Goal: Task Accomplishment & Management: Use online tool/utility

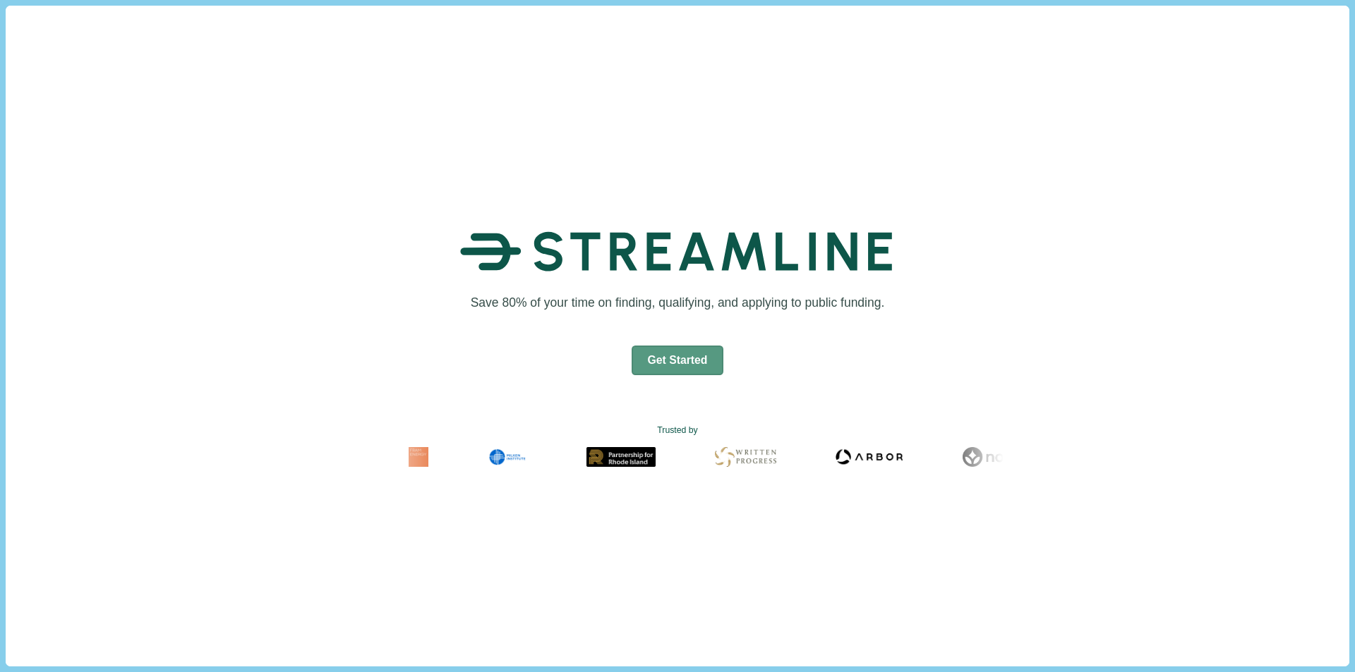
click at [689, 354] on button "Get Started" at bounding box center [677, 361] width 92 height 30
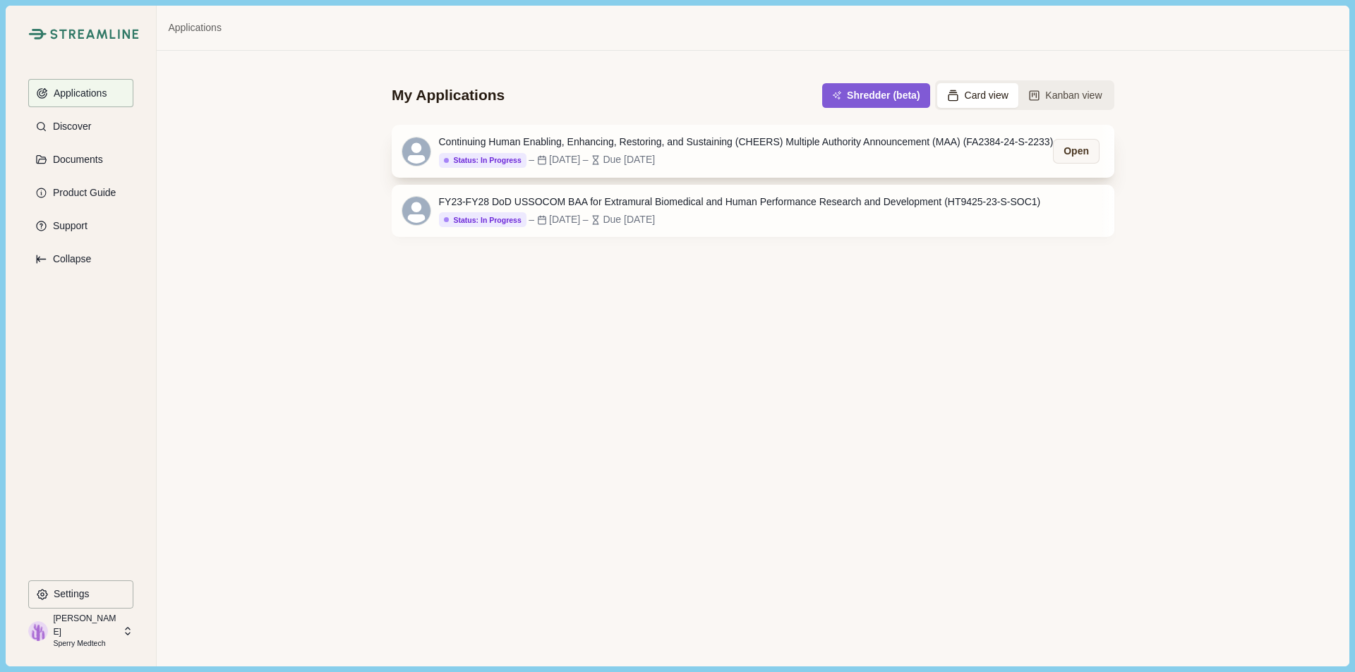
click at [724, 144] on div "Continuing Human Enabling, Enhancing, Restoring, and Sustaining (CHEERS) Multip…" at bounding box center [746, 142] width 615 height 15
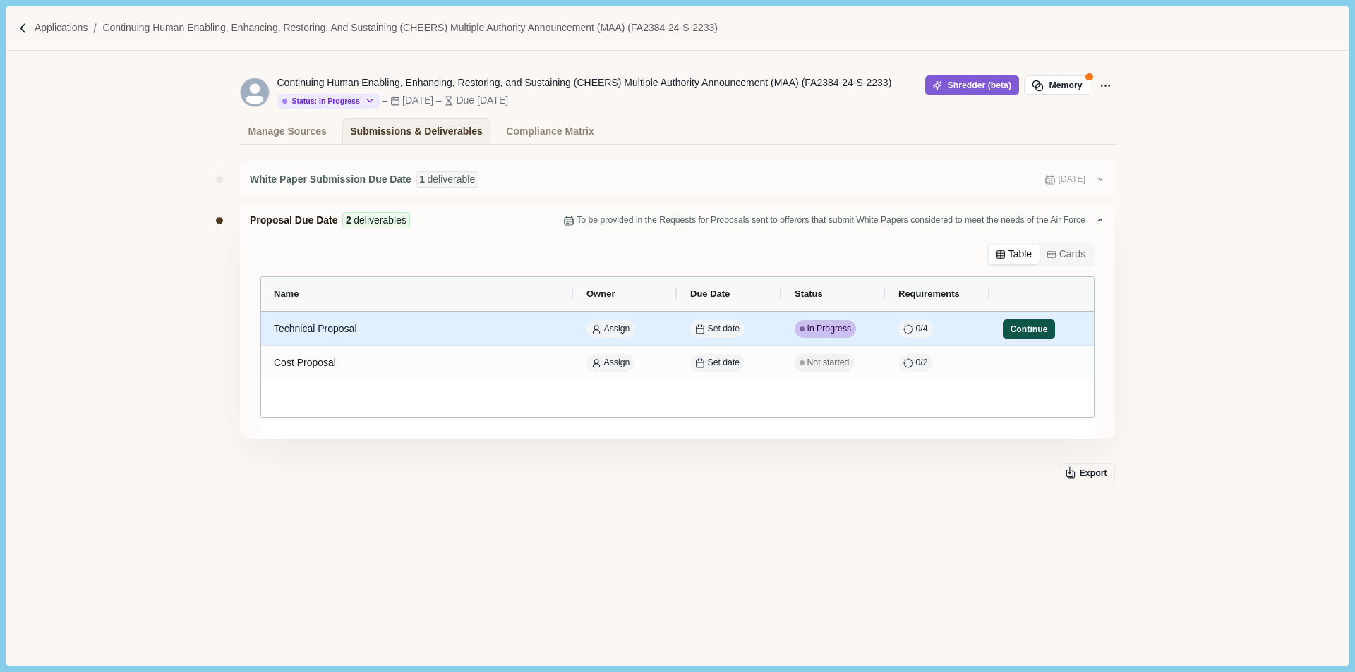
click at [1016, 332] on button "Continue" at bounding box center [1029, 330] width 52 height 20
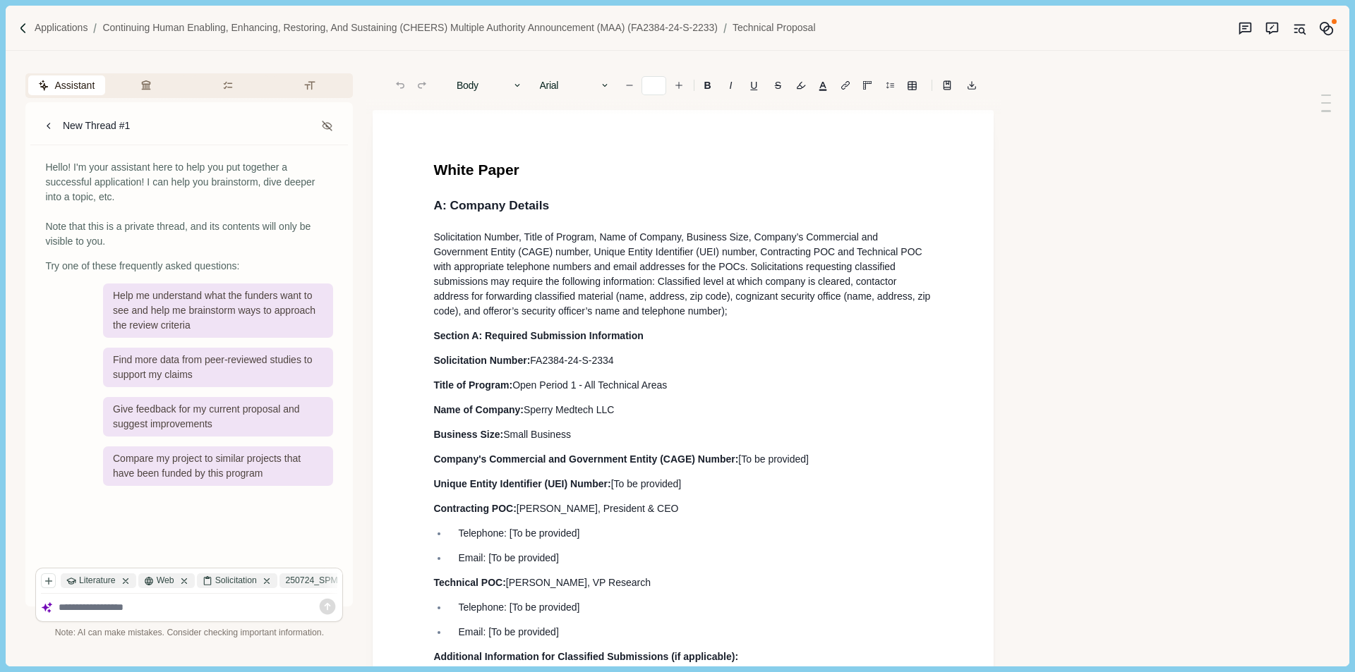
type input "**"
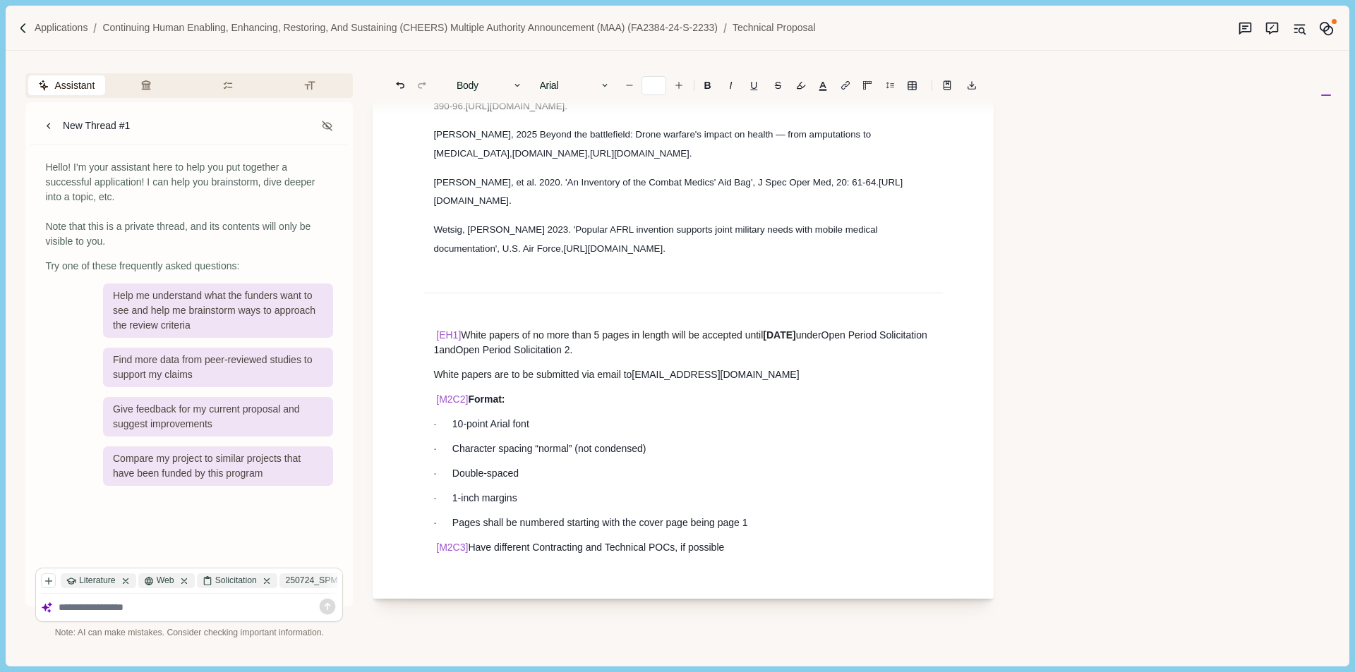
scroll to position [3130, 0]
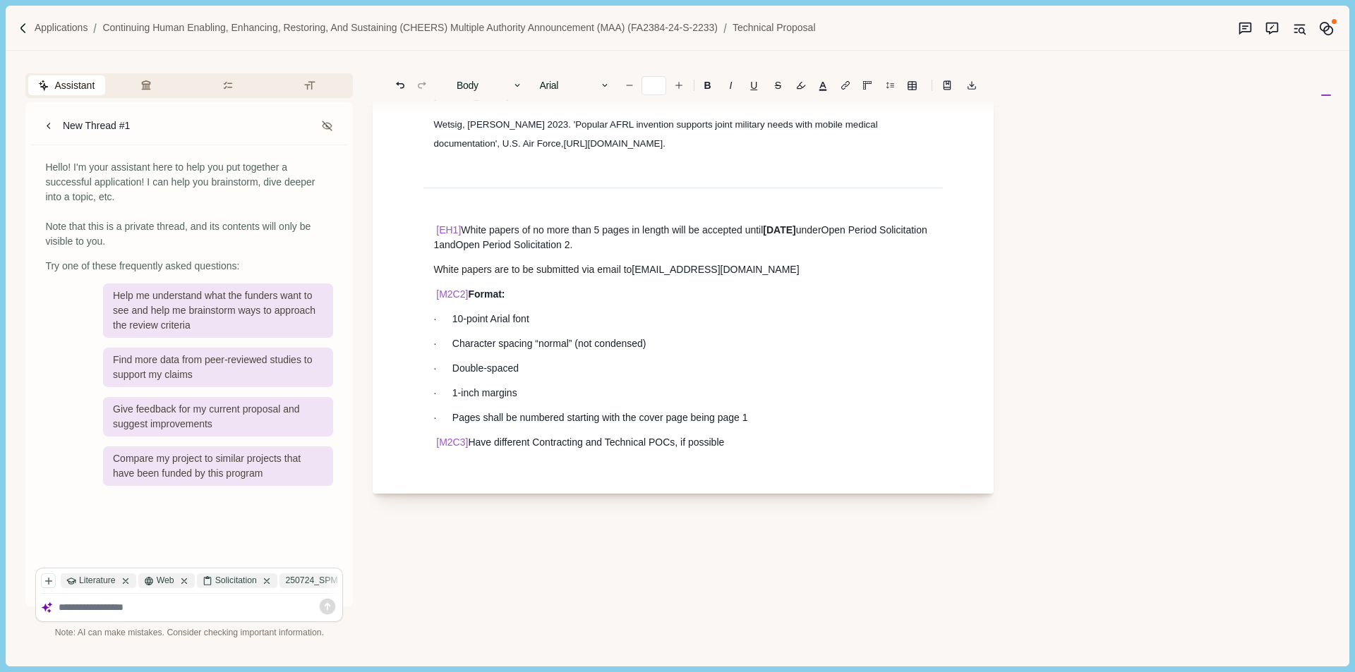
click at [809, 412] on p "· Pages shall be numbered starting with the cover page being page 1" at bounding box center [683, 418] width 500 height 15
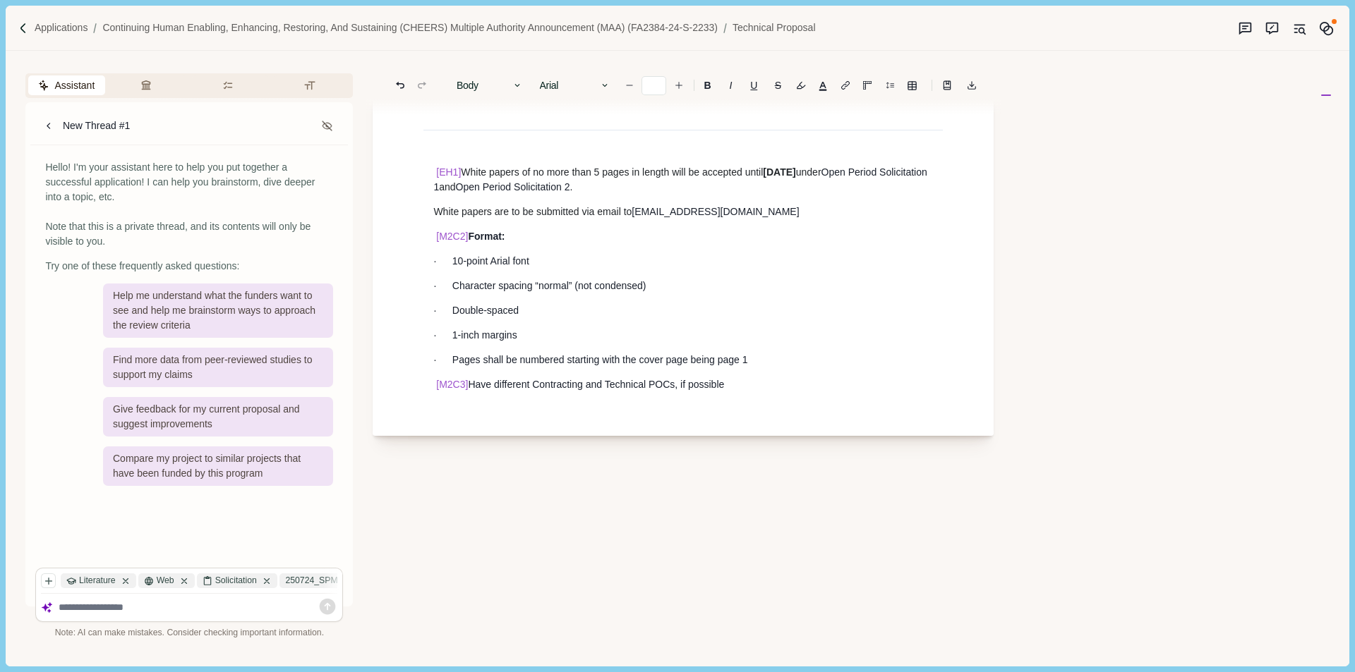
scroll to position [3269, 0]
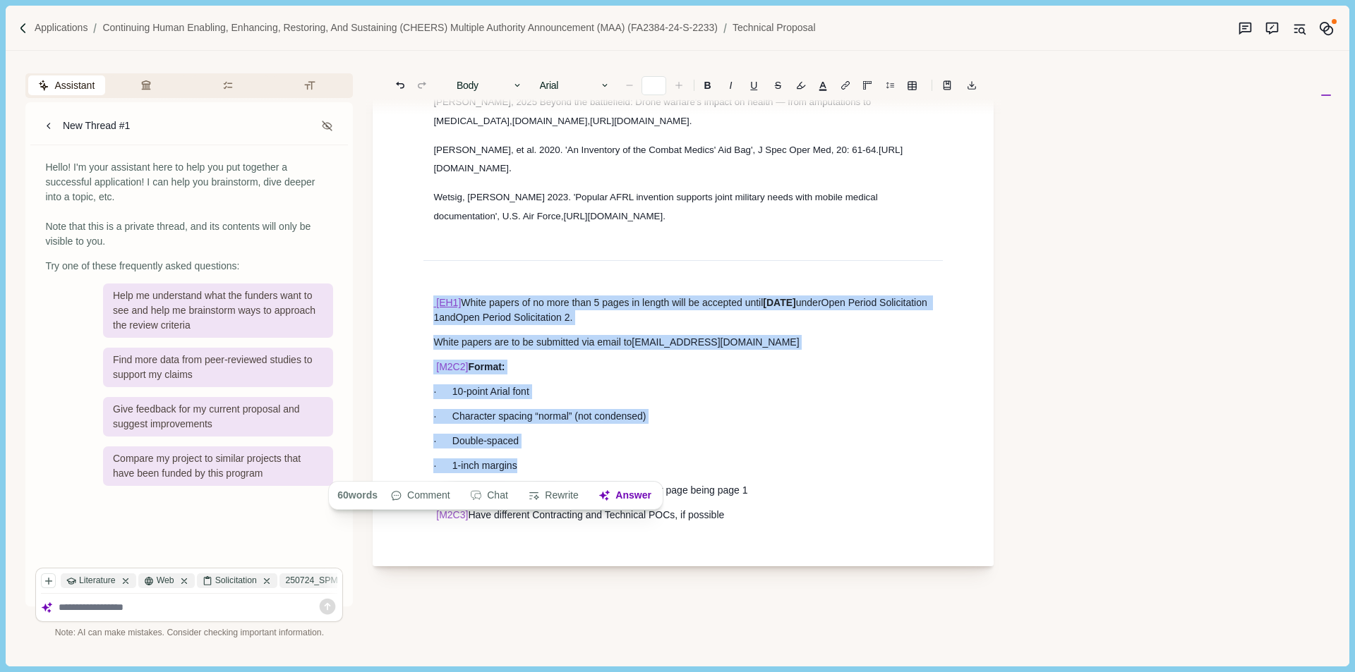
drag, startPoint x: 701, startPoint y: 490, endPoint x: 433, endPoint y: 300, distance: 328.5
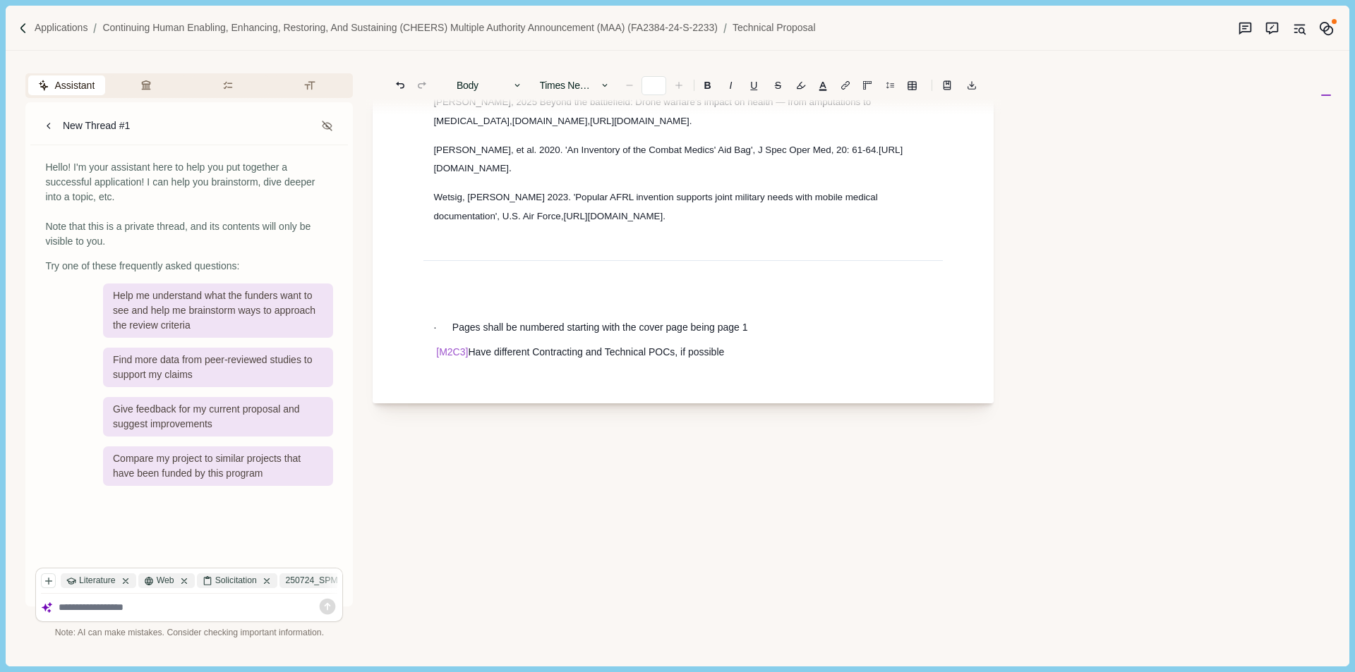
type input "**"
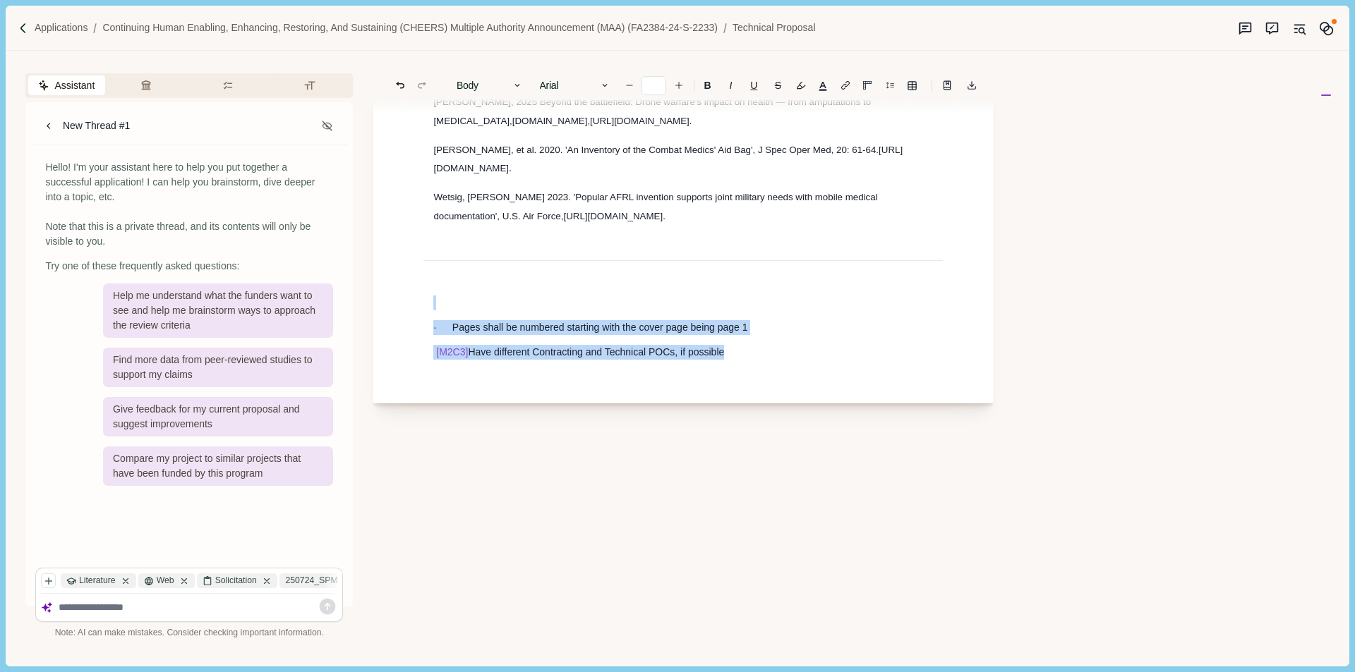
drag, startPoint x: 727, startPoint y: 358, endPoint x: 463, endPoint y: 272, distance: 277.6
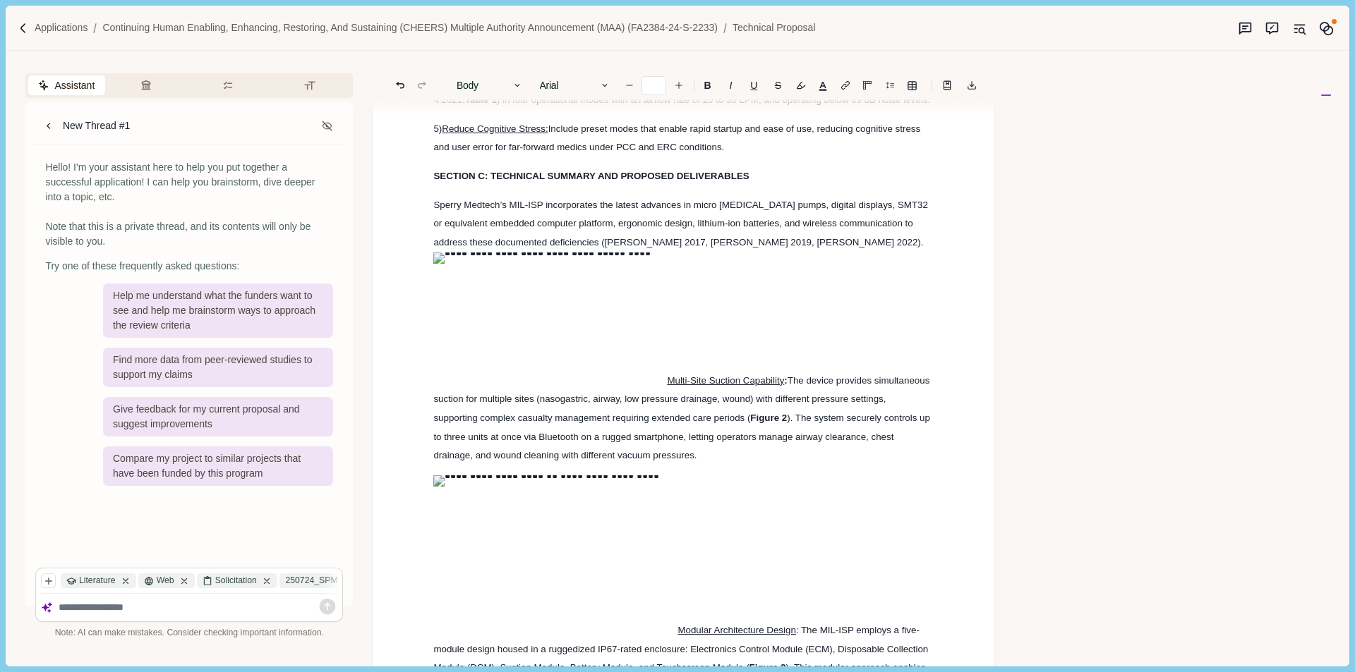
scroll to position [997, 0]
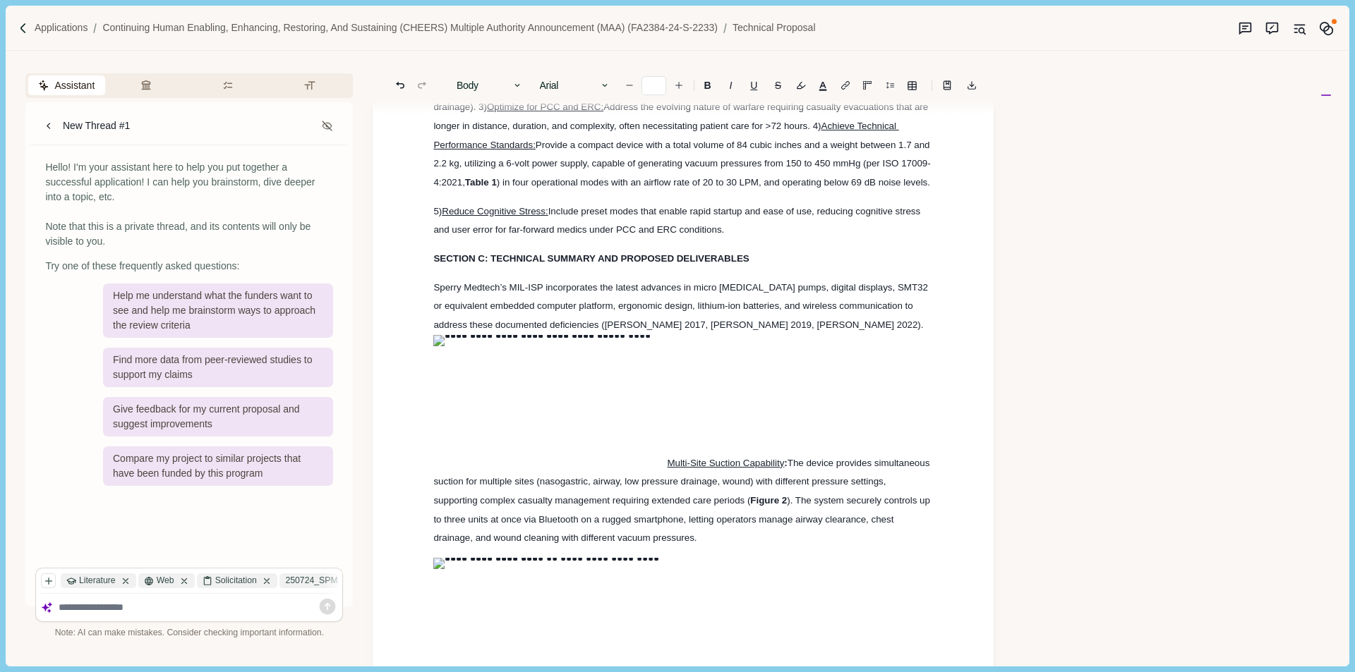
click at [668, 378] on p "Sperry Medtech’s MIL-ISP incorporates the latest advances in micro [MEDICAL_DAT…" at bounding box center [683, 414] width 500 height 270
click at [533, 279] on p "Sperry Medtech’s MIL-ISP incorporates the latest advances in micro [MEDICAL_DAT…" at bounding box center [683, 414] width 500 height 270
drag, startPoint x: 440, startPoint y: 326, endPoint x: 625, endPoint y: 368, distance: 190.3
click at [625, 368] on img at bounding box center [550, 400] width 234 height 131
click at [560, 385] on img at bounding box center [550, 400] width 234 height 131
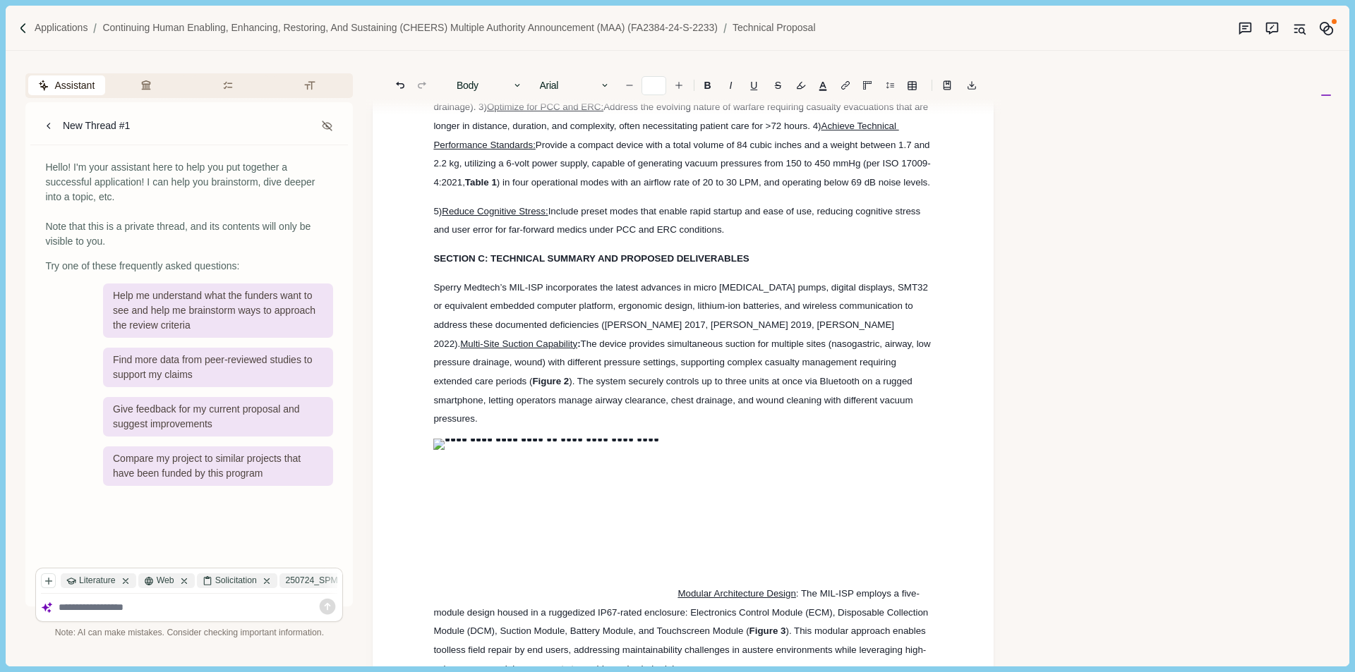
click at [537, 464] on img at bounding box center [555, 518] width 244 height 158
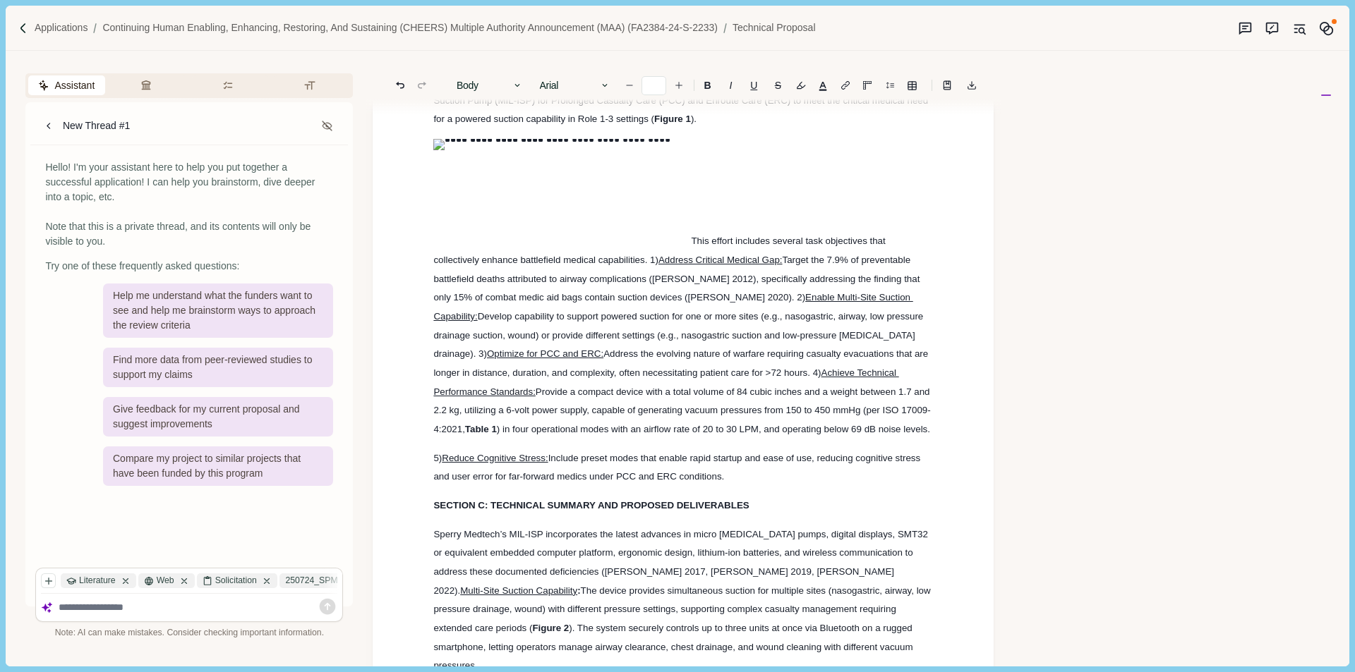
scroll to position [644, 0]
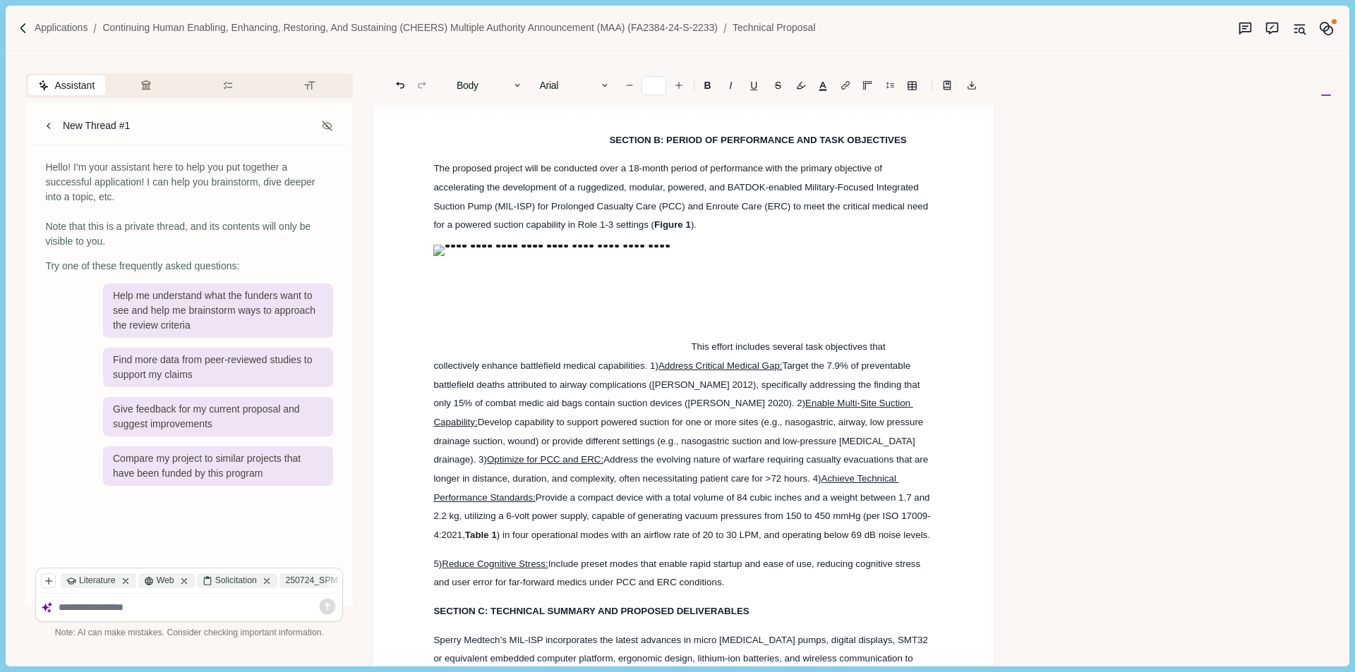
click at [603, 270] on img at bounding box center [562, 297] width 258 height 105
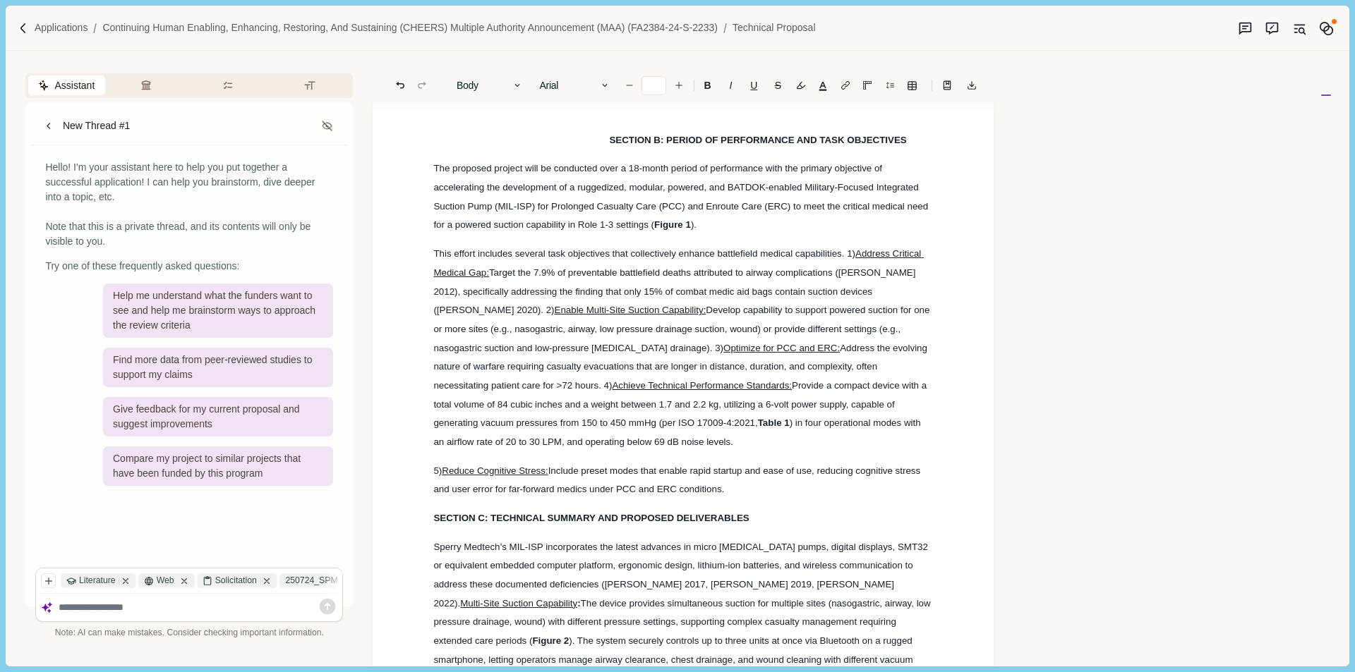
scroll to position [362, 0]
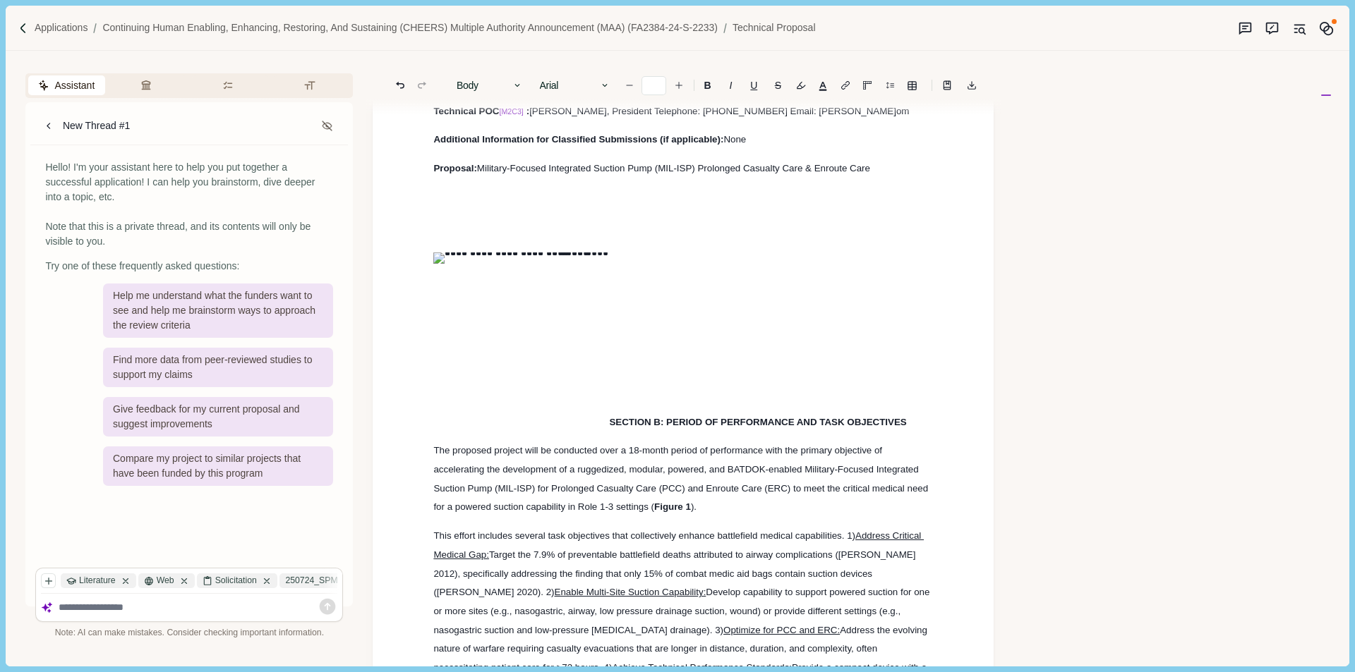
click at [555, 328] on img at bounding box center [521, 339] width 176 height 173
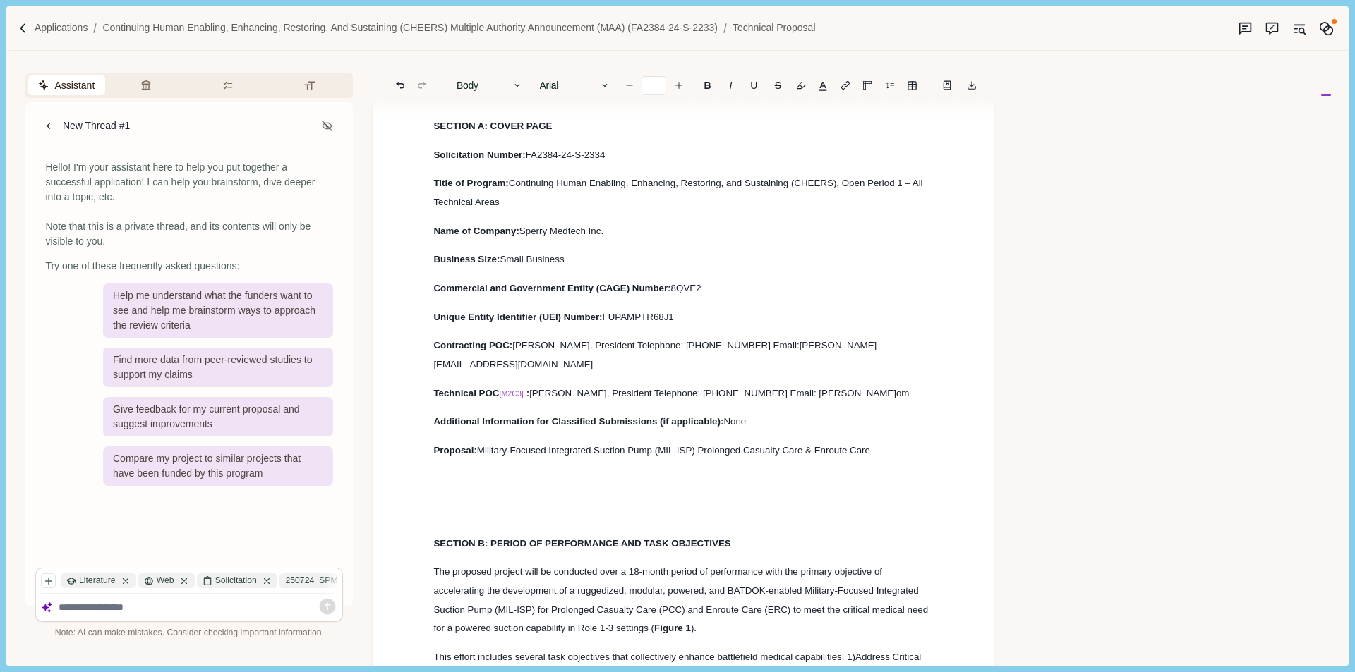
scroll to position [0, 0]
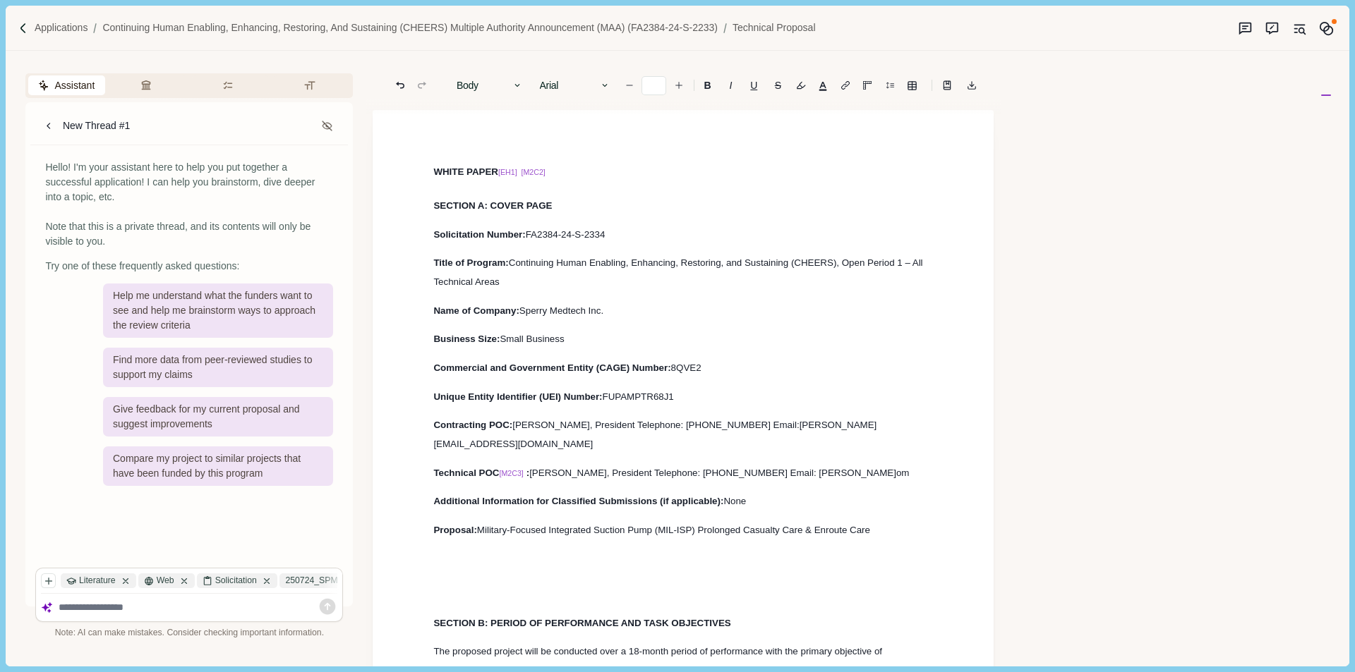
click at [586, 171] on h1 "WHITE PAPER [EH1] [M2C2]" at bounding box center [683, 170] width 500 height 23
type input "**"
click at [196, 406] on div "Give feedback for my current proposal and suggest improvements" at bounding box center [218, 417] width 230 height 40
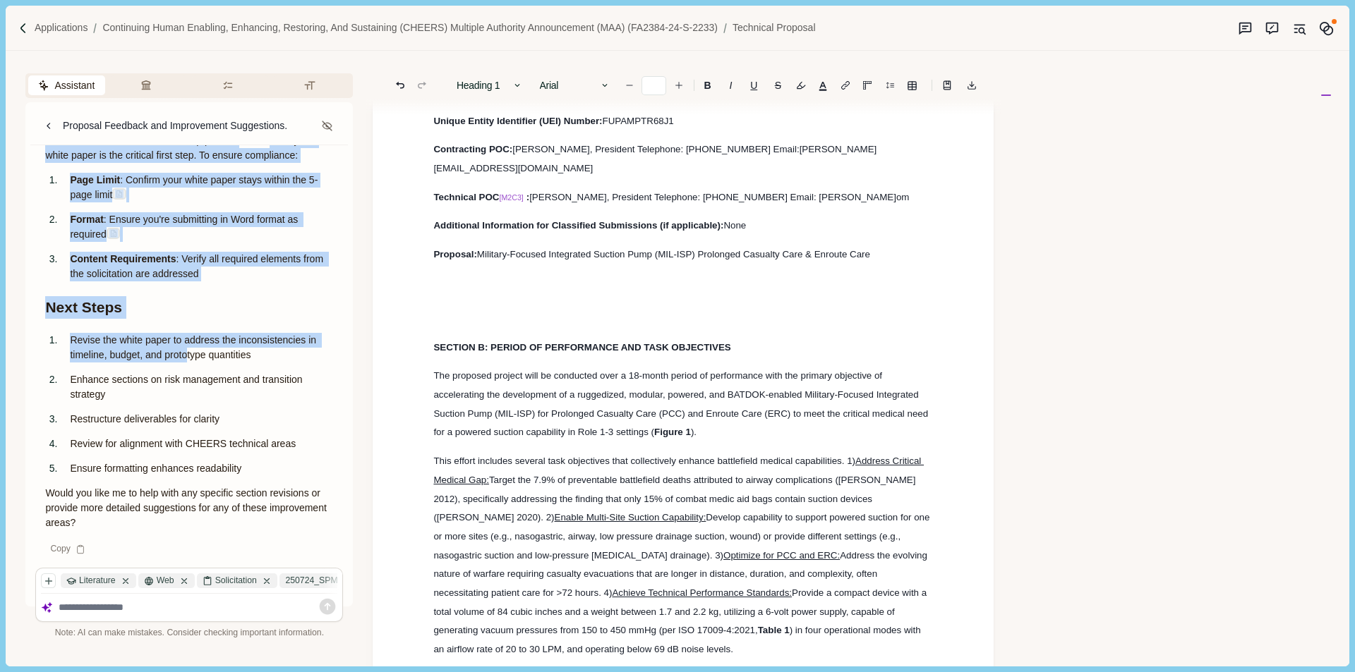
scroll to position [282, 0]
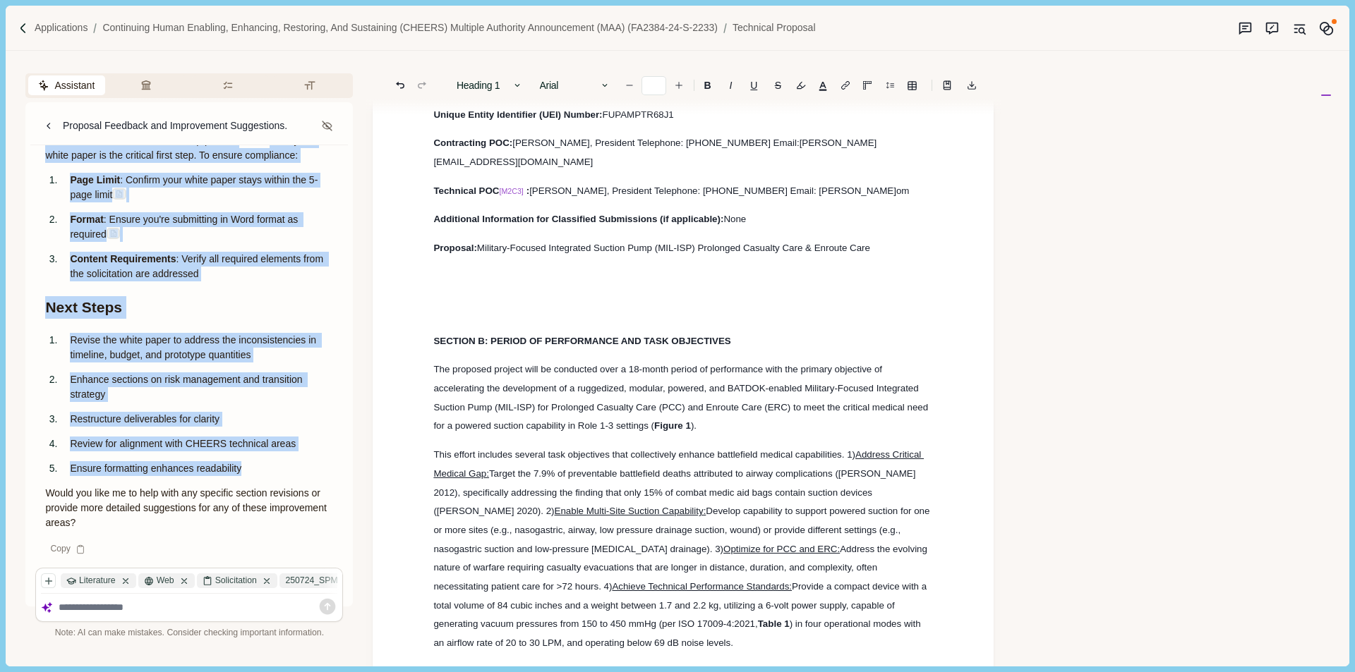
drag, startPoint x: 45, startPoint y: 290, endPoint x: 257, endPoint y: 476, distance: 282.0
copy div "Strengths Your white paper effectively presents the Military-Focused Integrated…"
click at [178, 452] on ol "Revise the white paper to address the inconsistencies in timeline, budget, and …" at bounding box center [189, 404] width 308 height 143
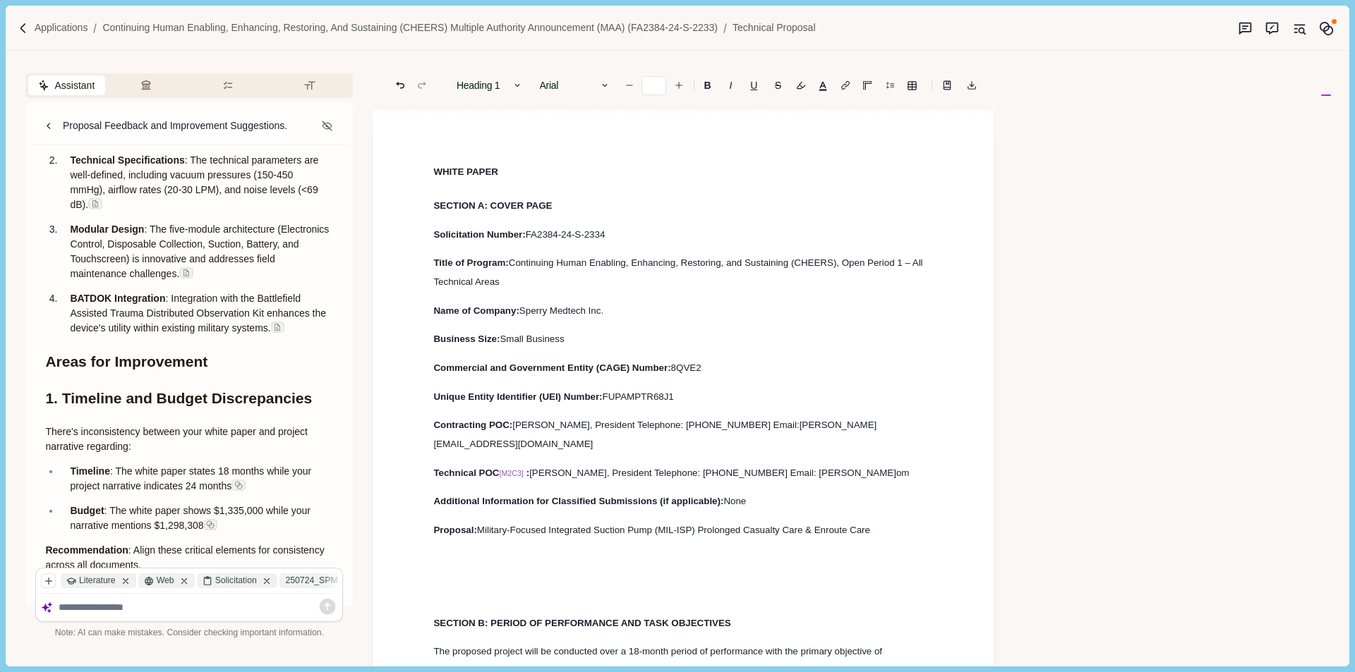
scroll to position [423, 0]
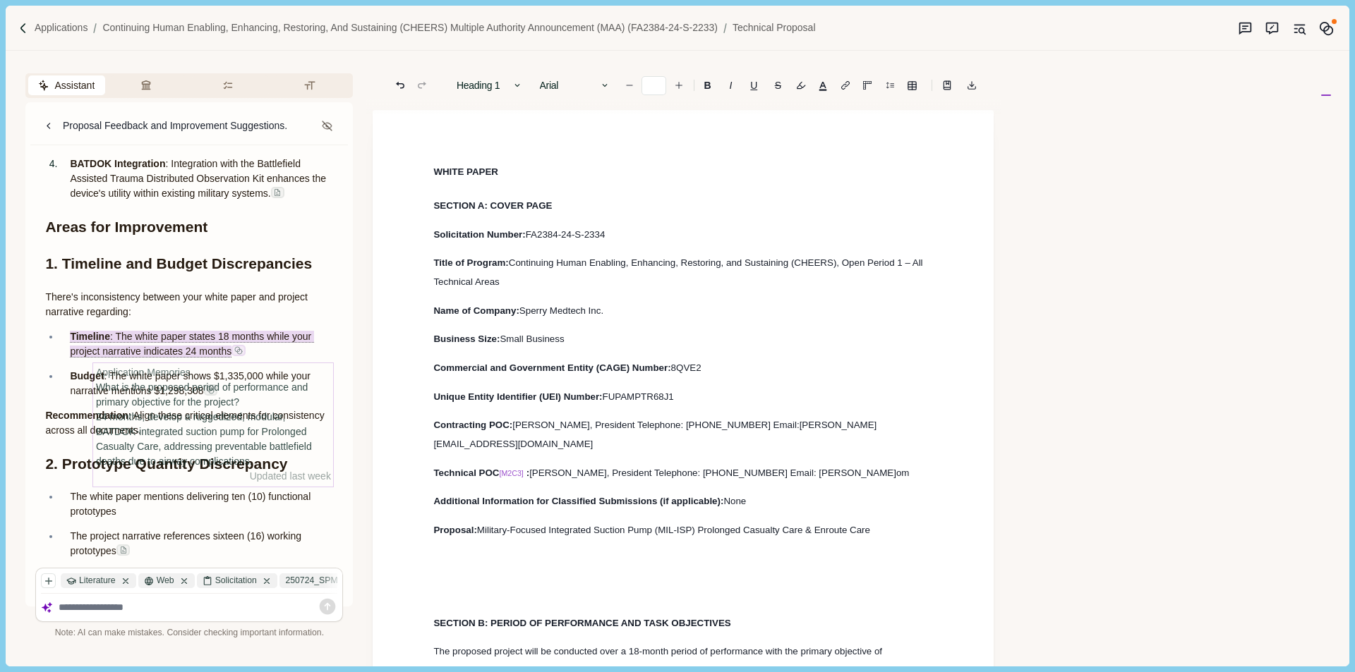
click at [238, 350] on icon at bounding box center [238, 350] width 8 height 8
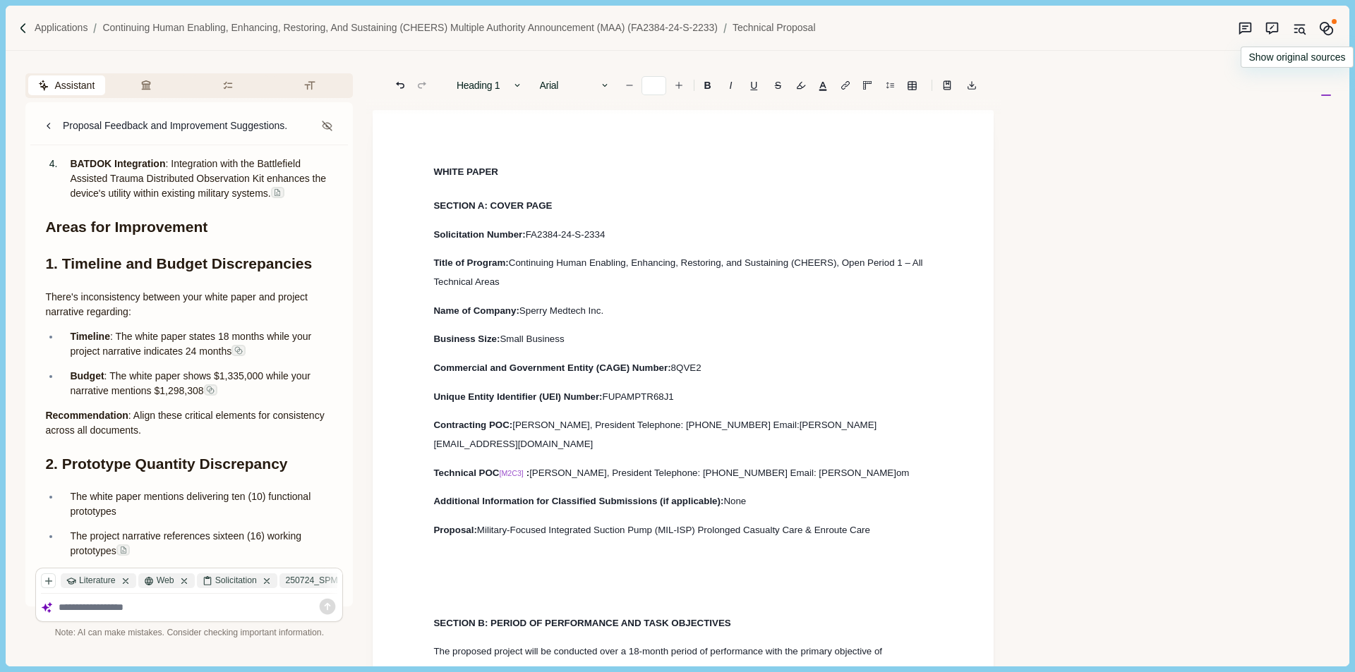
click at [1305, 28] on icon "Original sources" at bounding box center [1299, 28] width 15 height 15
click at [1334, 26] on button "Memory" at bounding box center [1326, 28] width 25 height 25
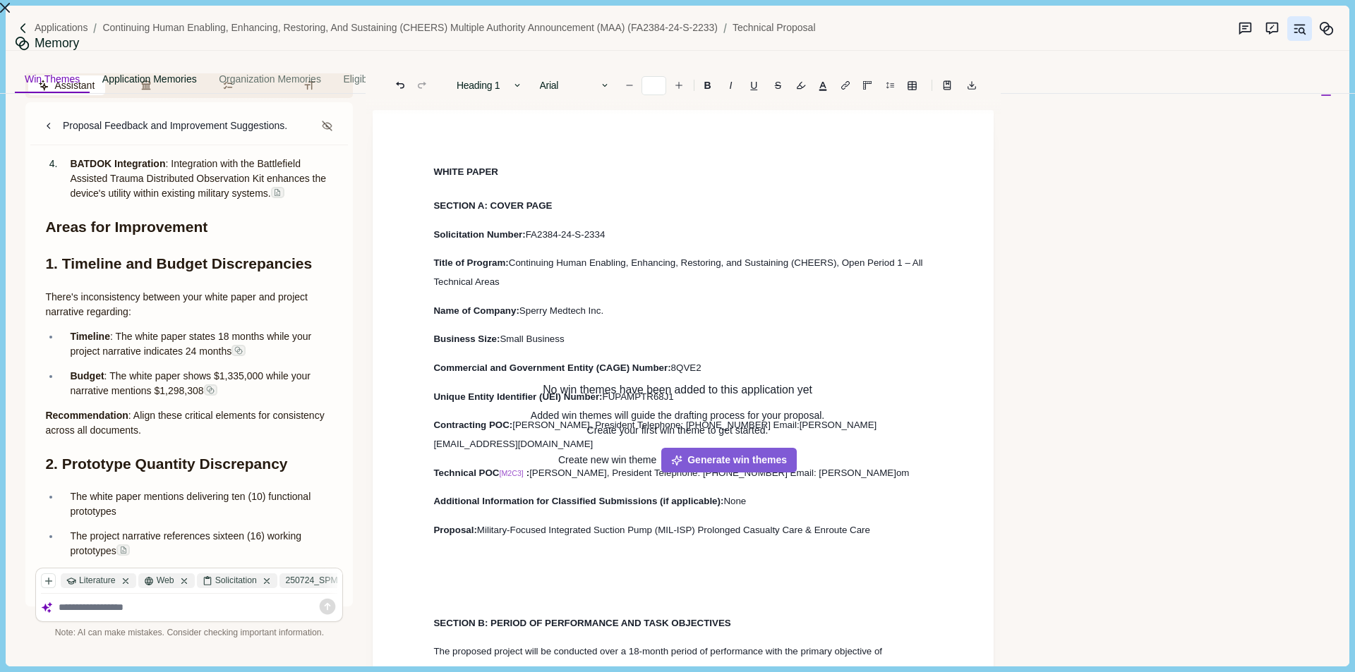
click at [207, 69] on div "Application Memories" at bounding box center [149, 80] width 114 height 26
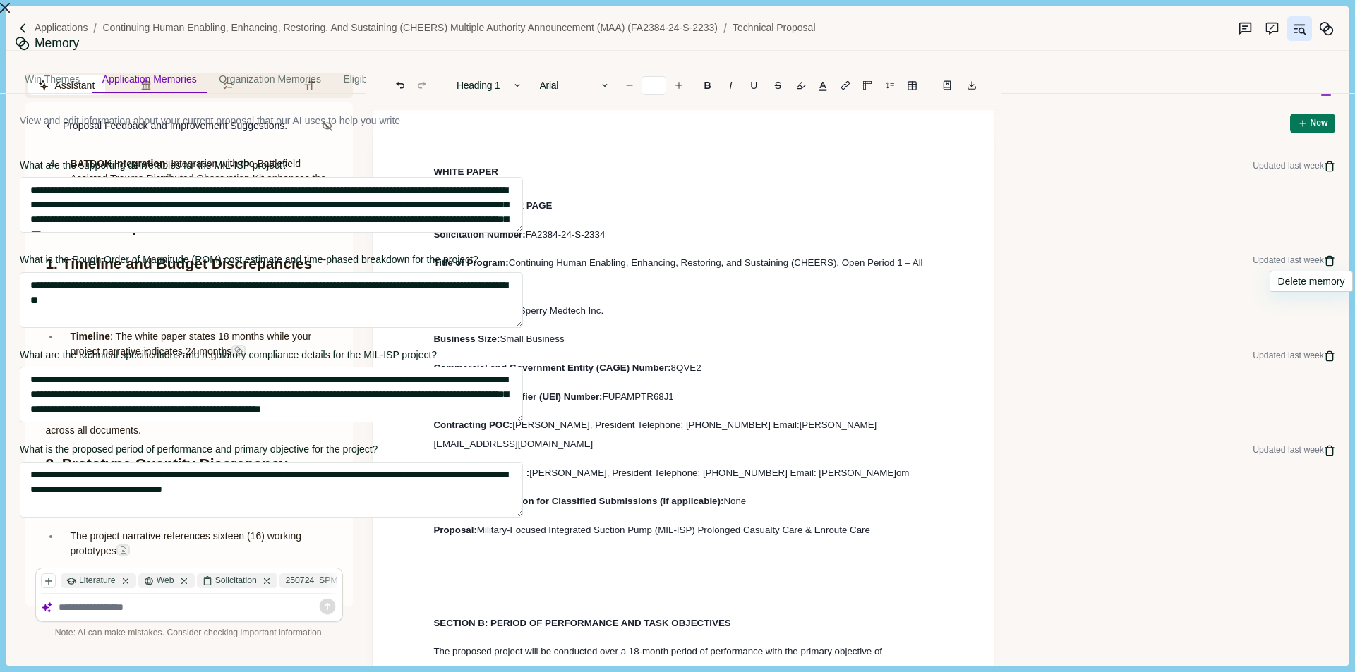
click at [1324, 256] on icon "Delete" at bounding box center [1329, 261] width 11 height 17
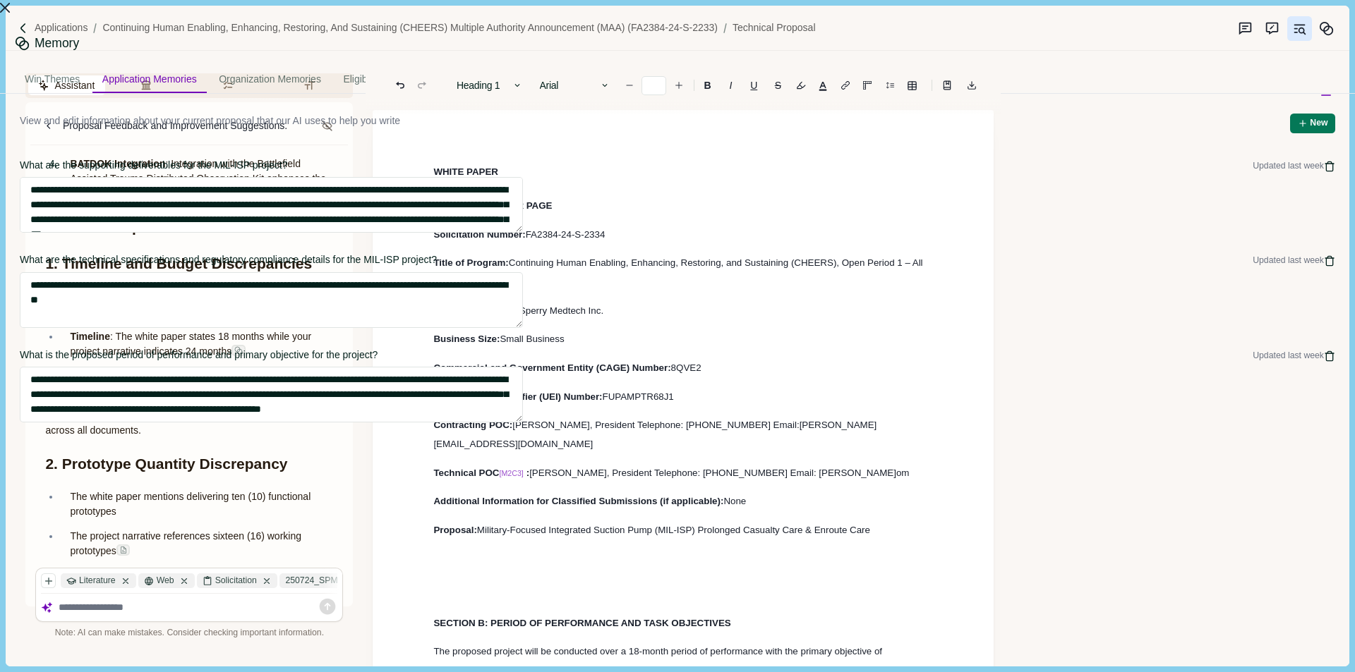
click at [1324, 256] on icon "Delete" at bounding box center [1329, 261] width 11 height 17
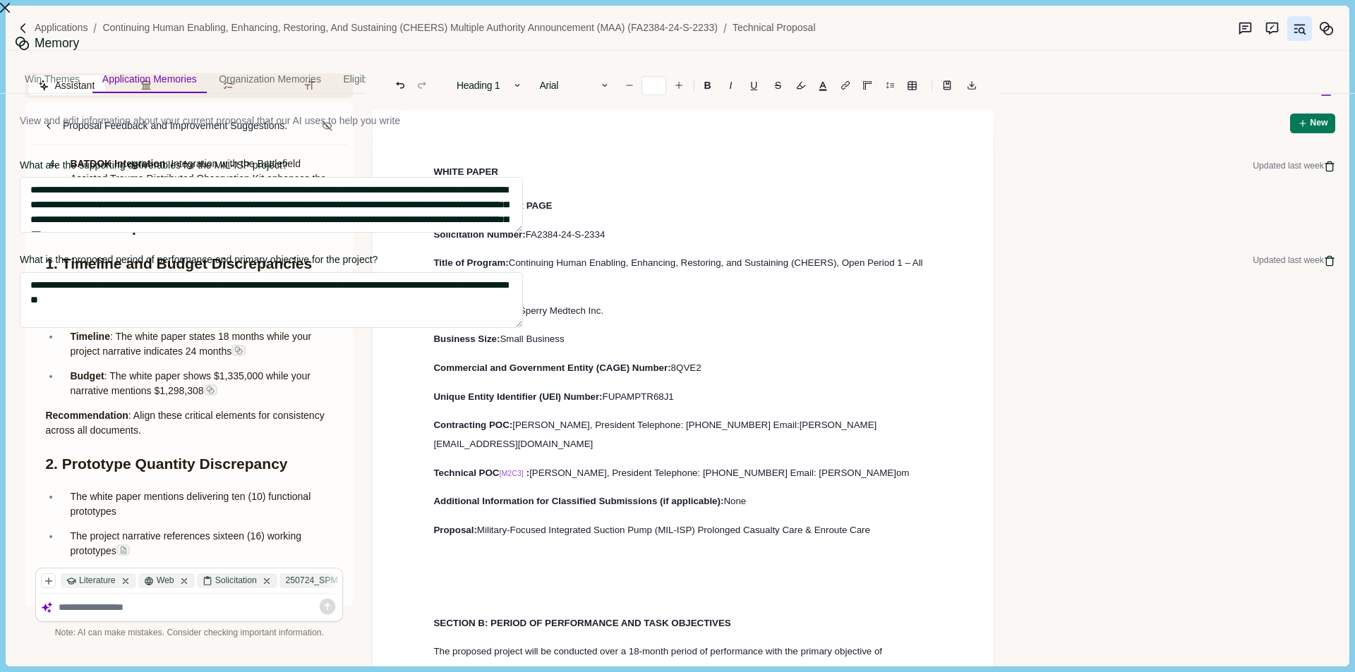
click at [1324, 256] on icon "Delete" at bounding box center [1329, 261] width 11 height 17
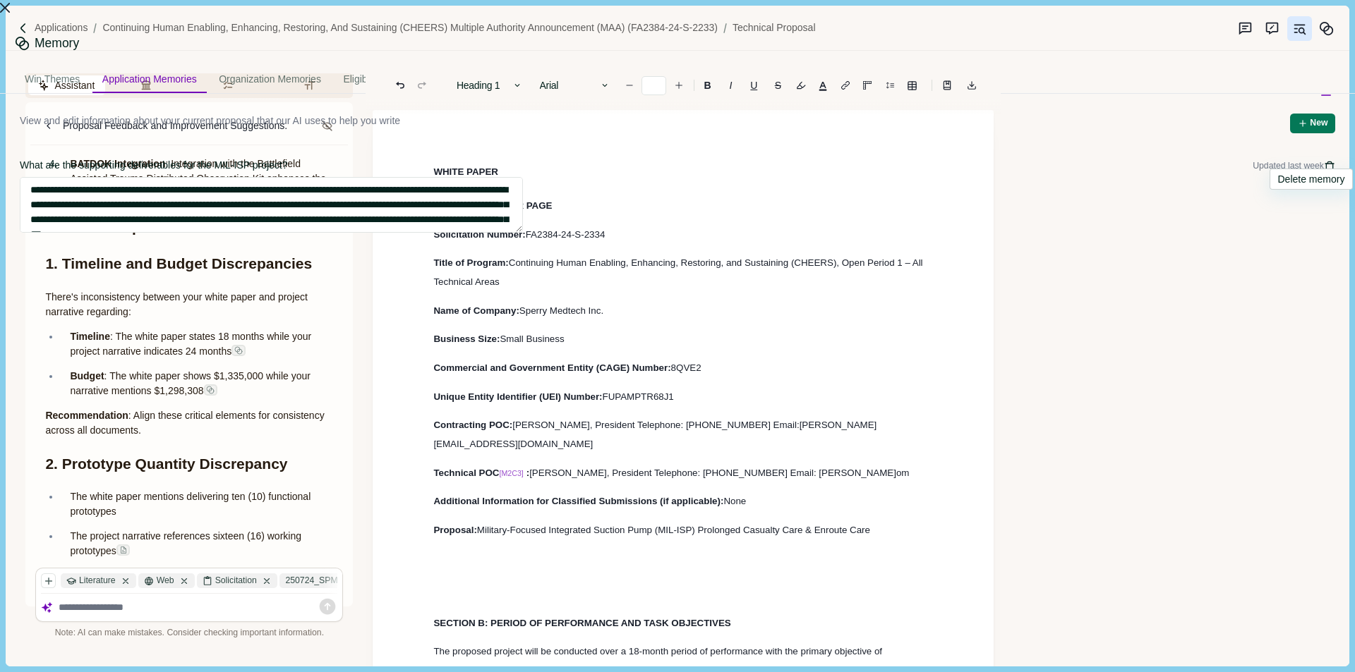
click at [1324, 158] on icon "Delete" at bounding box center [1329, 166] width 11 height 17
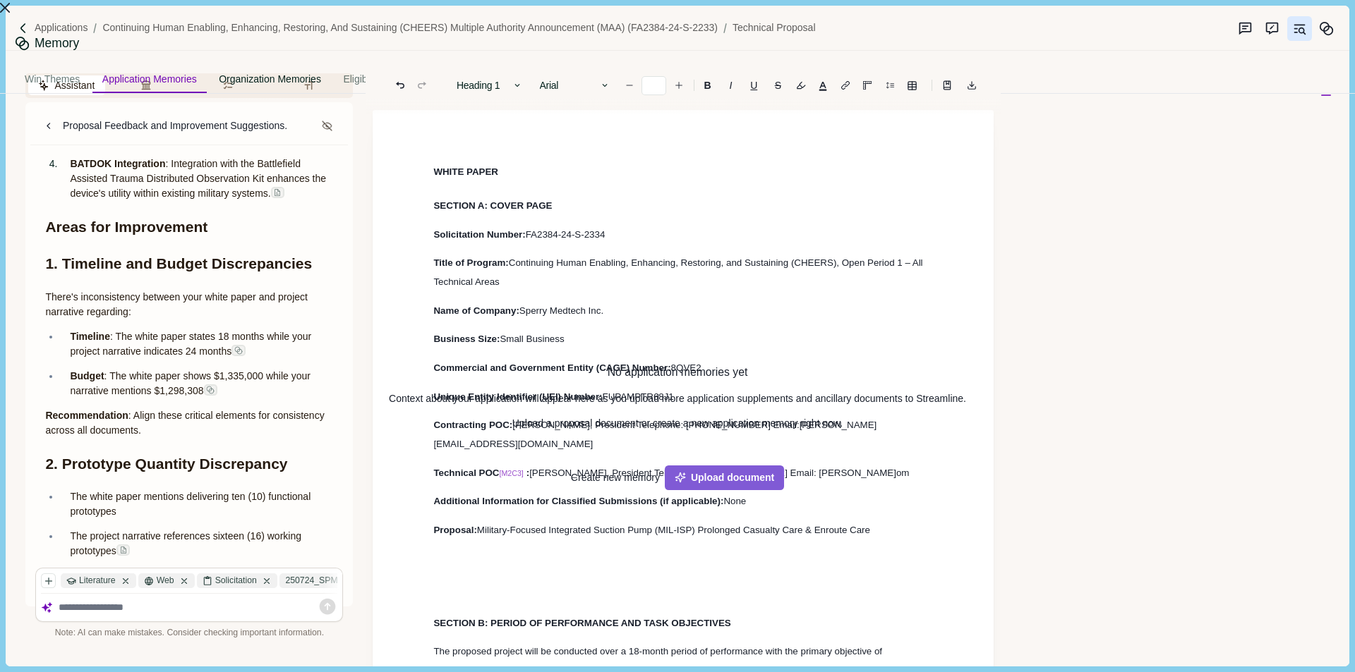
click at [331, 69] on div "Organization Memories" at bounding box center [270, 80] width 122 height 26
click at [10, 13] on button "Close" at bounding box center [5, 7] width 10 height 15
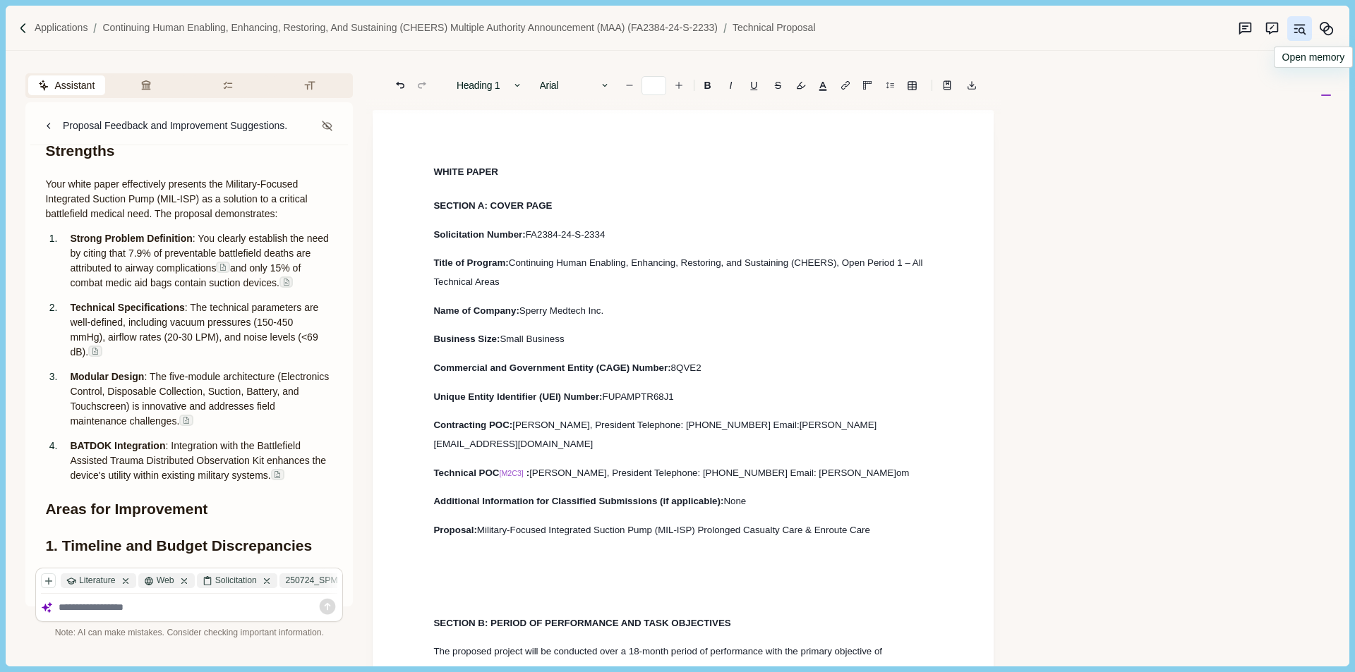
scroll to position [0, 0]
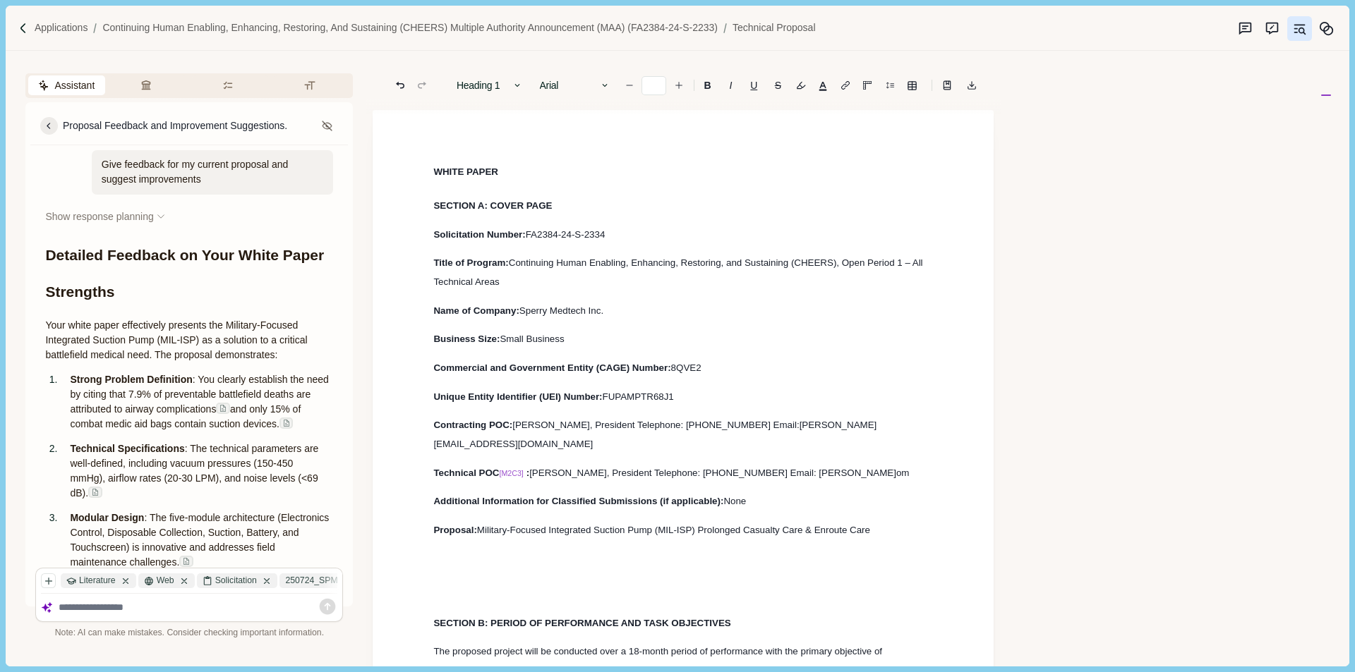
click at [47, 128] on icon at bounding box center [49, 126] width 13 height 13
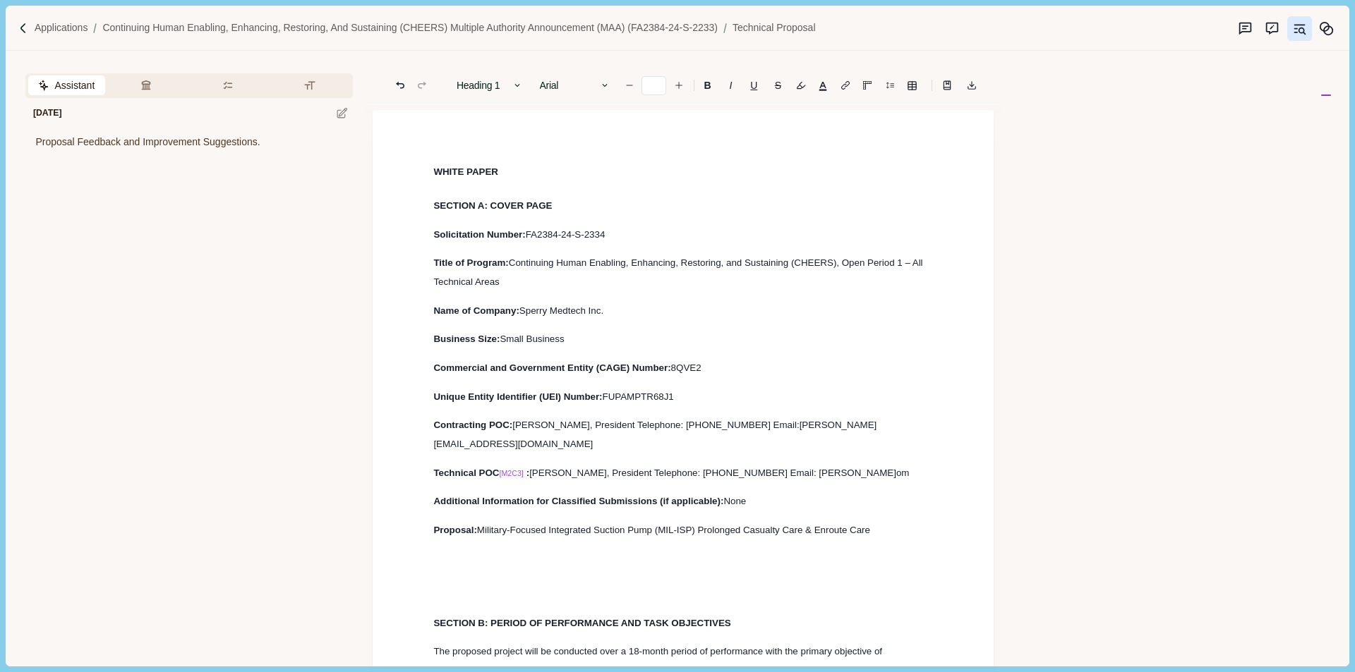
click at [56, 88] on span "Assistant" at bounding box center [74, 85] width 40 height 15
click at [345, 114] on icon at bounding box center [342, 113] width 13 height 13
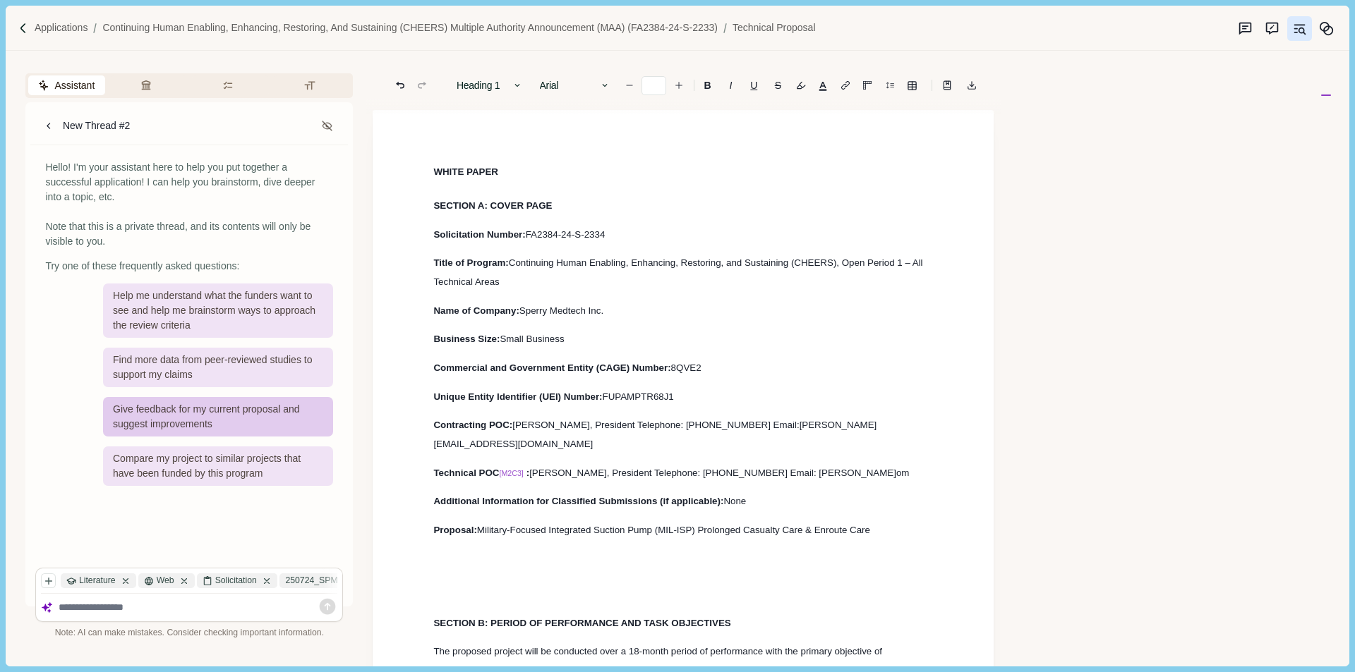
click at [248, 413] on div "Give feedback for my current proposal and suggest improvements" at bounding box center [218, 417] width 230 height 40
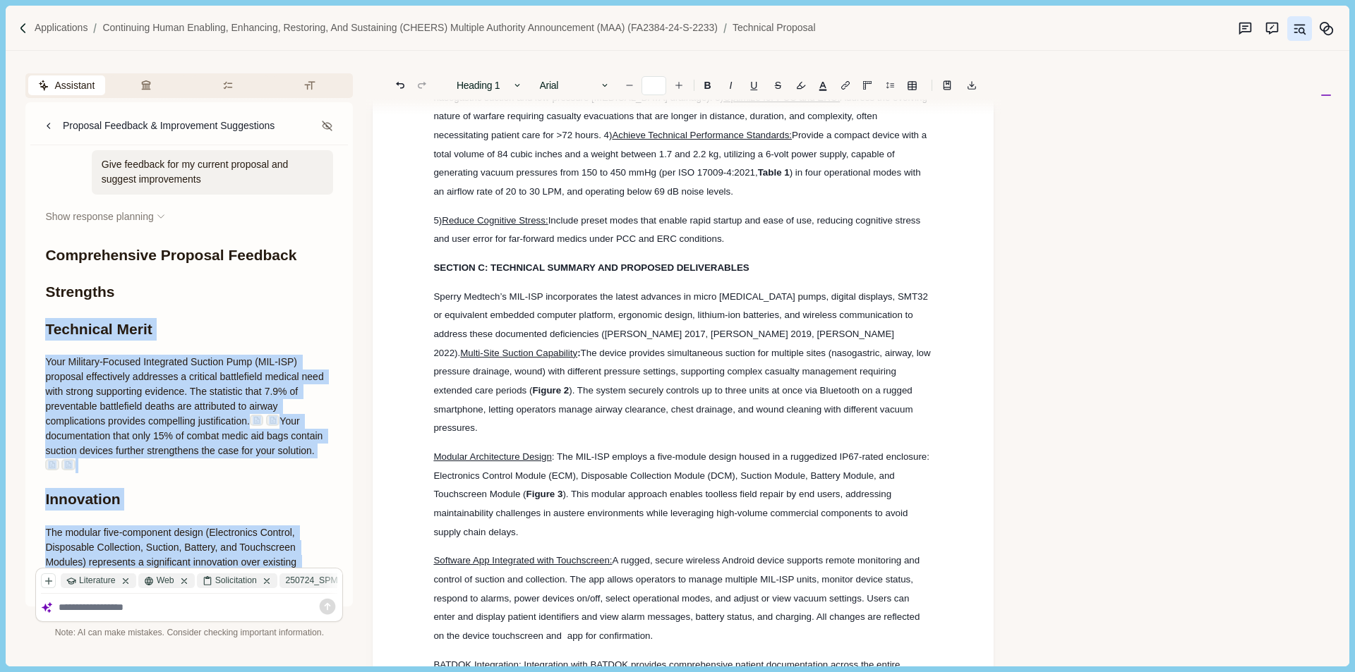
scroll to position [706, 0]
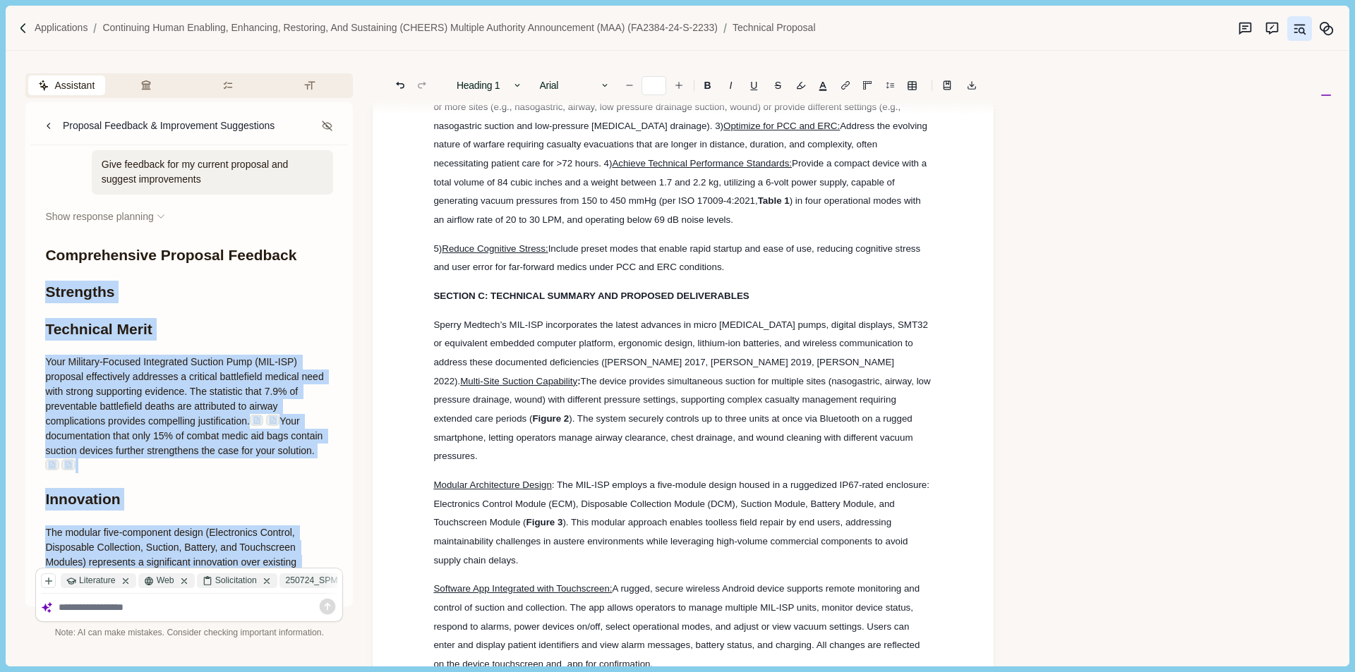
drag, startPoint x: 317, startPoint y: 527, endPoint x: 47, endPoint y: 297, distance: 354.3
copy div "Strengths Technical Merit Your Military-Focused Integrated Suction Pump (MIL-IS…"
